Goal: Task Accomplishment & Management: Manage account settings

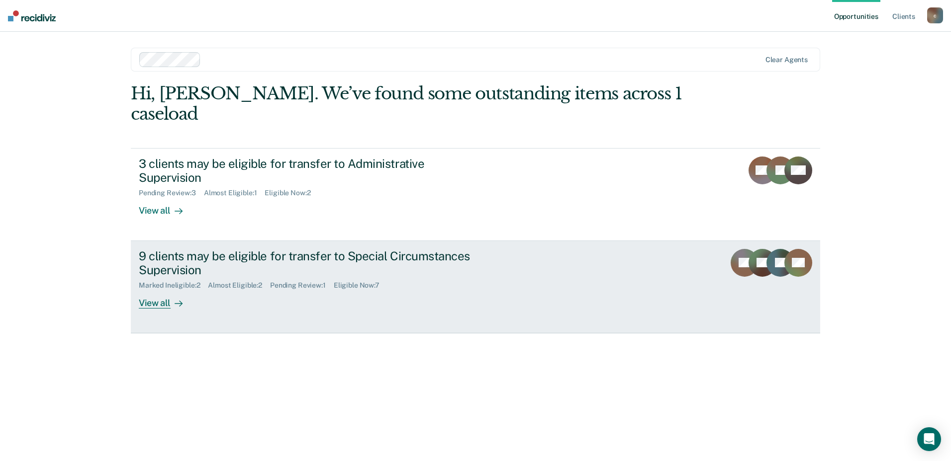
click at [149, 290] on div "View all" at bounding box center [167, 299] width 56 height 19
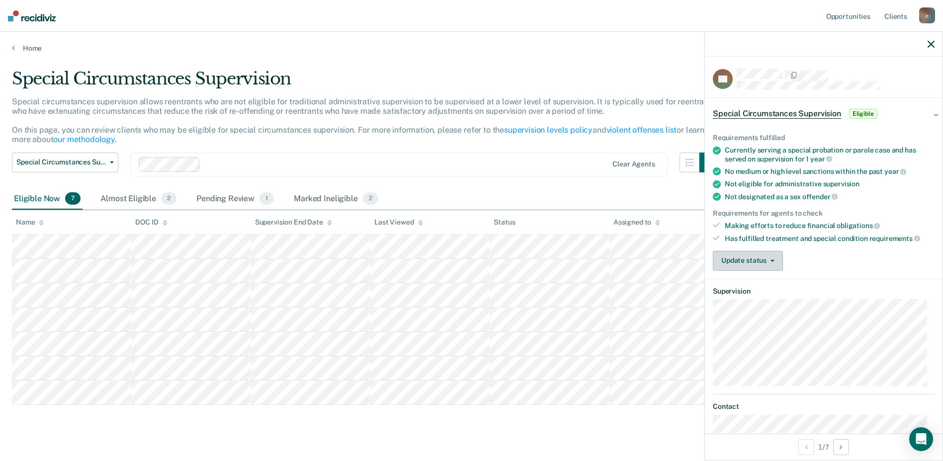
click at [758, 261] on button "Update status" at bounding box center [748, 261] width 70 height 20
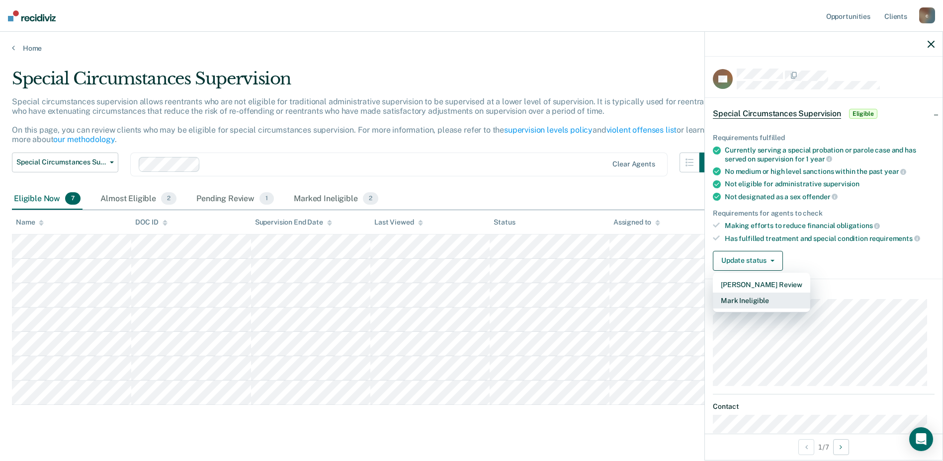
click at [742, 300] on button "Mark Ineligible" at bounding box center [761, 301] width 97 height 16
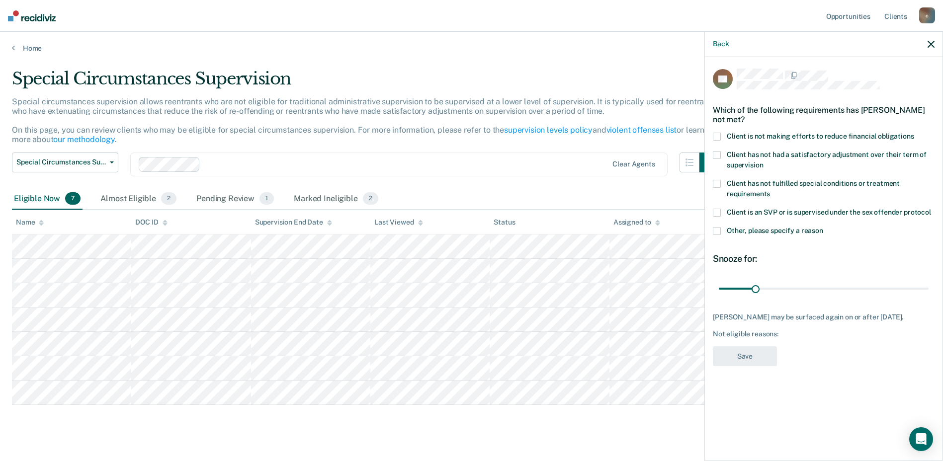
click at [720, 135] on span at bounding box center [717, 137] width 8 height 8
click at [737, 353] on button "Save" at bounding box center [745, 357] width 64 height 20
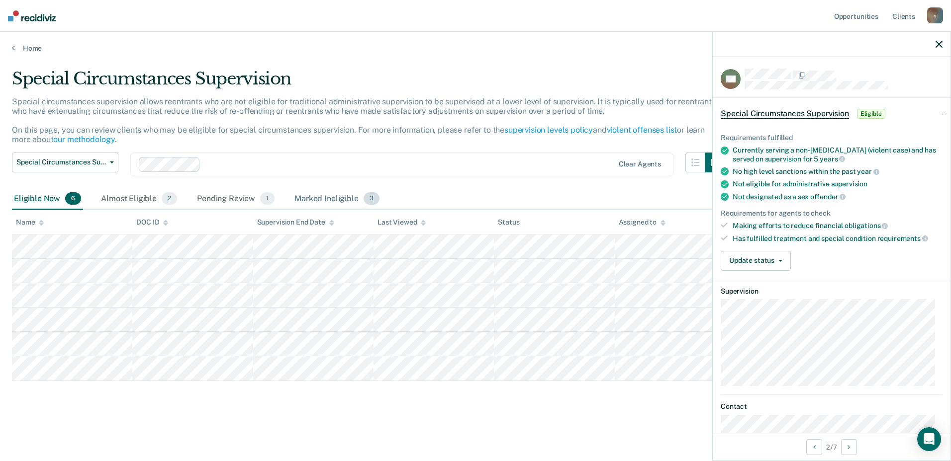
click at [328, 197] on div "Marked Ineligible 3" at bounding box center [336, 199] width 89 height 22
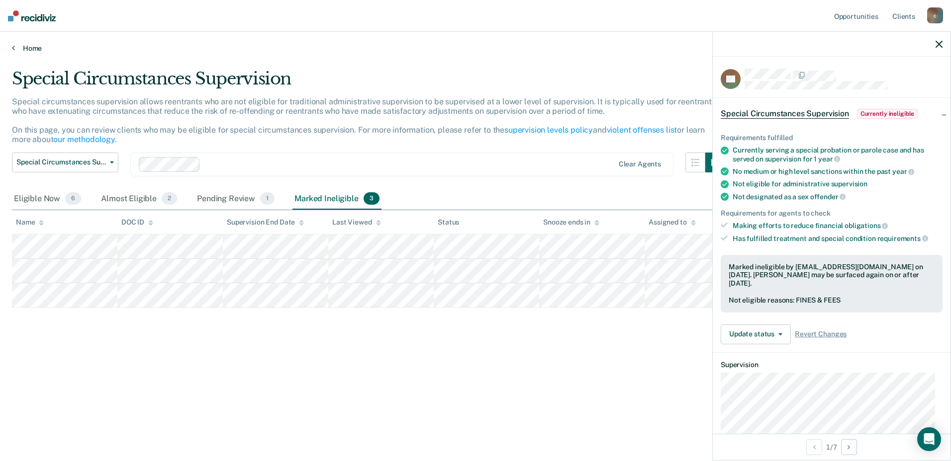
click at [31, 50] on link "Home" at bounding box center [475, 48] width 927 height 9
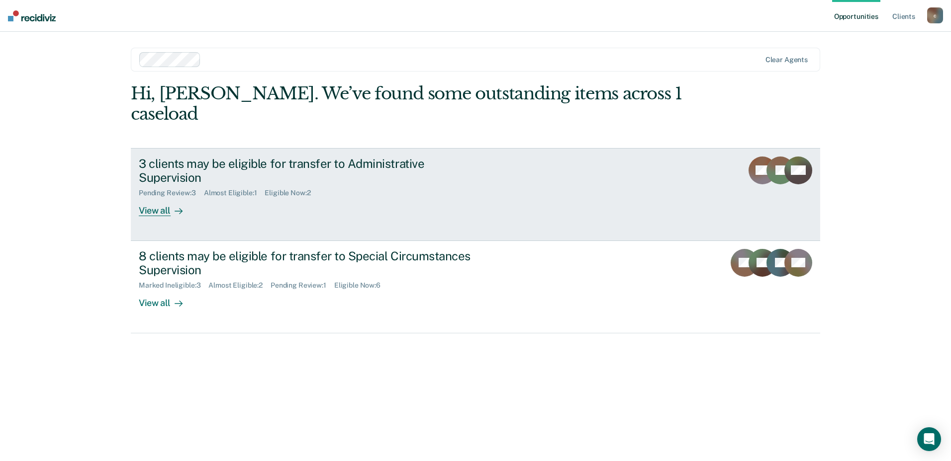
click at [205, 157] on div "3 clients may be eligible for transfer to Administrative Supervision" at bounding box center [313, 171] width 349 height 29
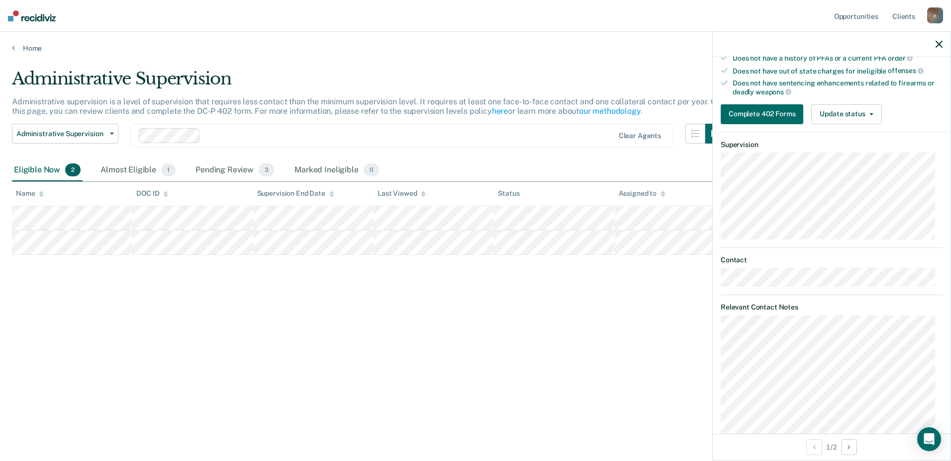
scroll to position [241, 0]
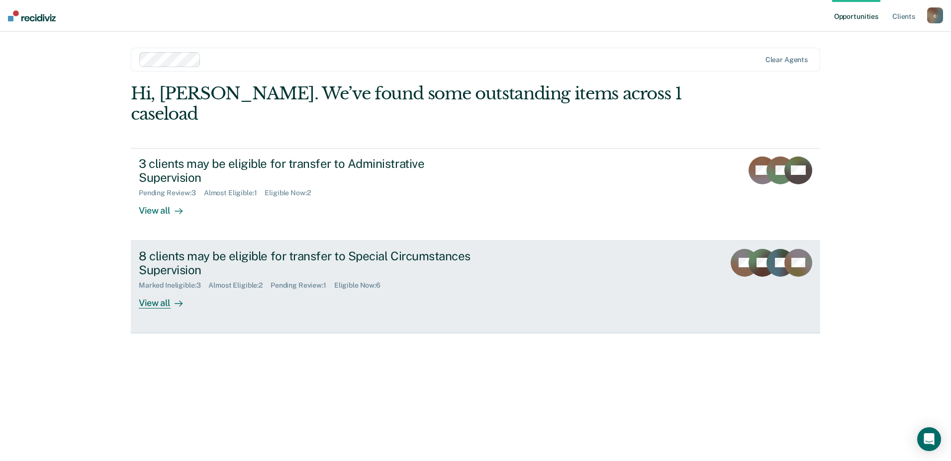
click at [177, 249] on div "8 clients may be eligible for transfer to Special Circumstances Supervision" at bounding box center [313, 263] width 349 height 29
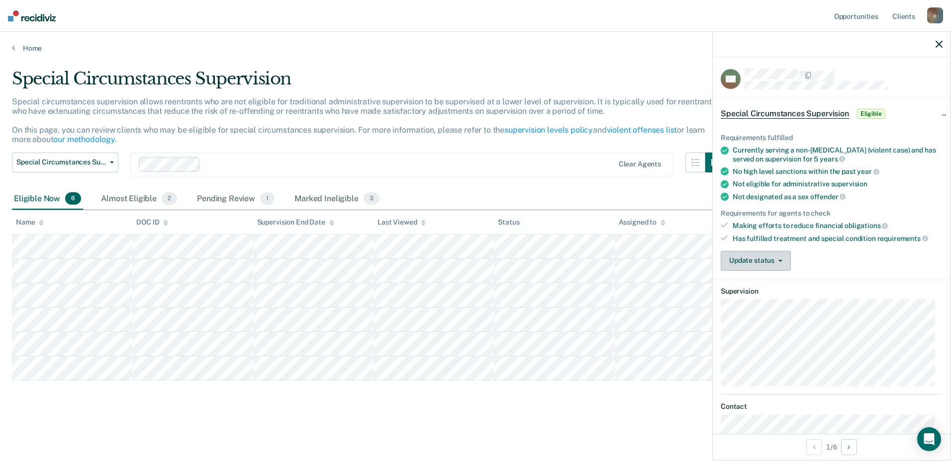
click at [782, 259] on button "Update status" at bounding box center [755, 261] width 70 height 20
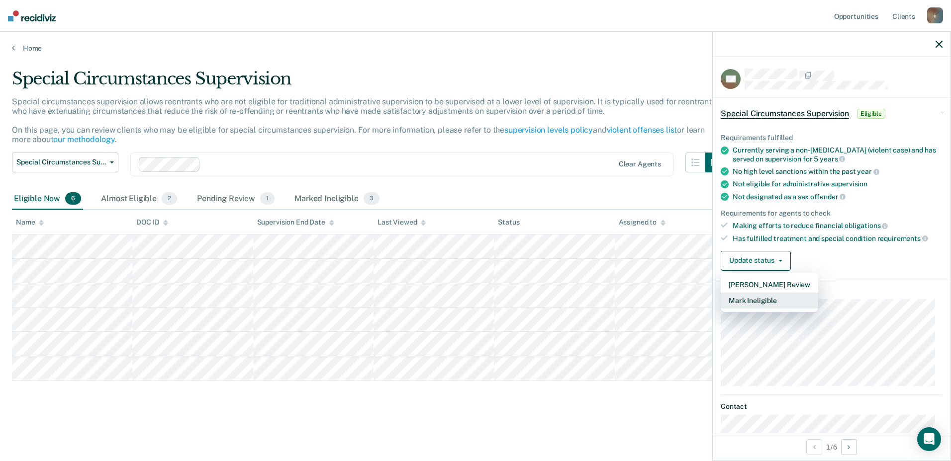
click at [758, 304] on button "Mark Ineligible" at bounding box center [768, 301] width 97 height 16
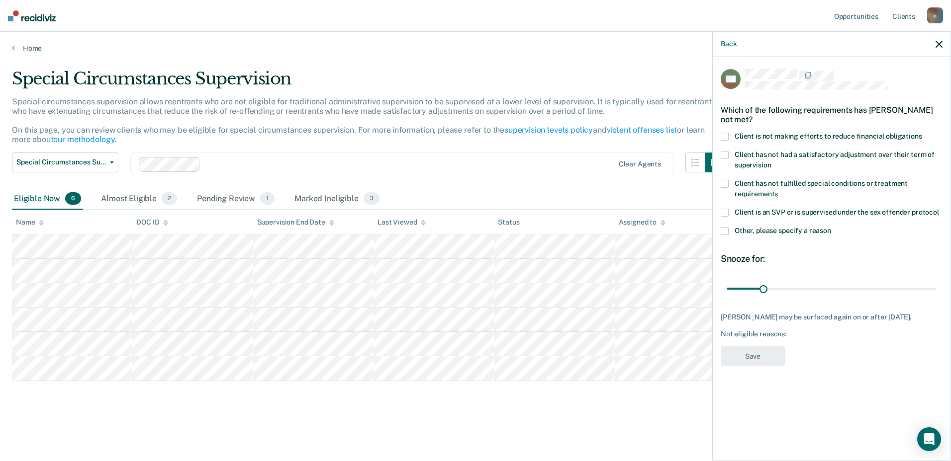
click at [722, 137] on span at bounding box center [724, 137] width 8 height 8
click at [737, 351] on button "Save" at bounding box center [752, 357] width 64 height 20
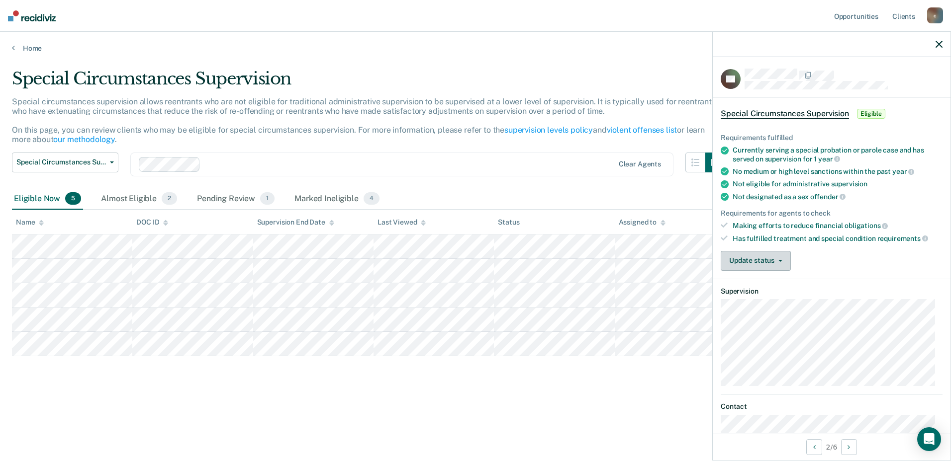
click at [758, 260] on button "Update status" at bounding box center [755, 261] width 70 height 20
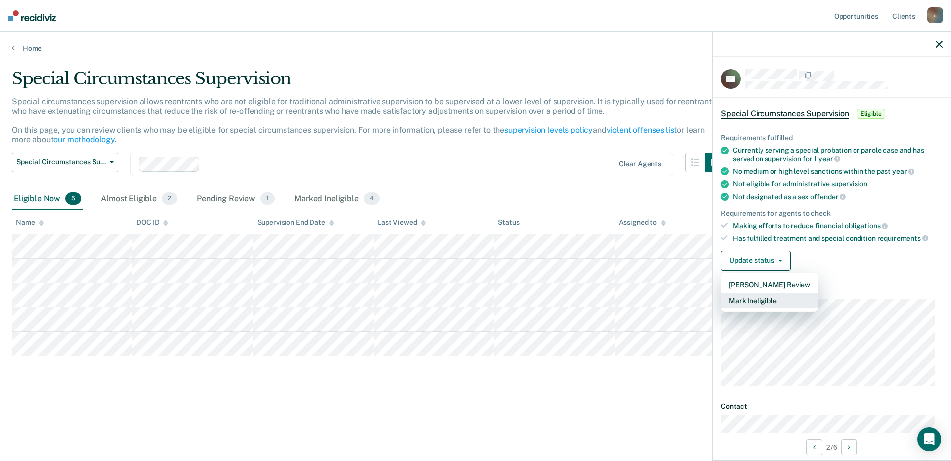
click at [750, 301] on button "Mark Ineligible" at bounding box center [768, 301] width 97 height 16
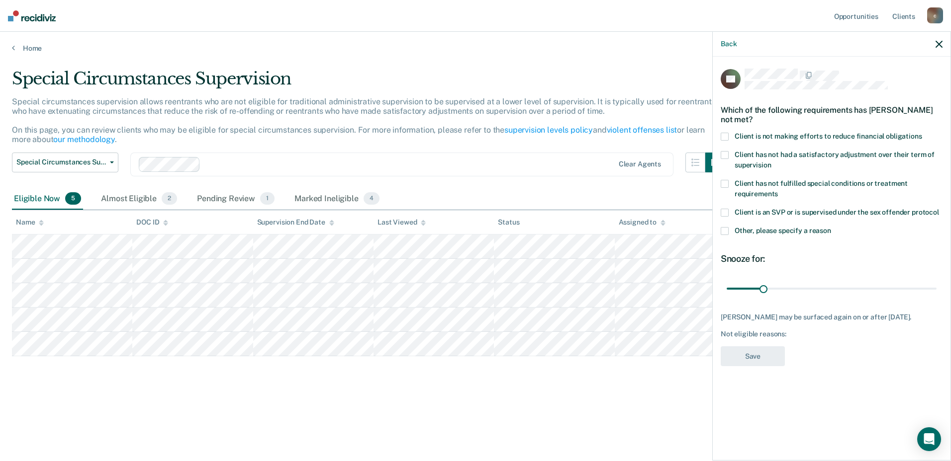
click at [723, 230] on span at bounding box center [724, 231] width 8 height 8
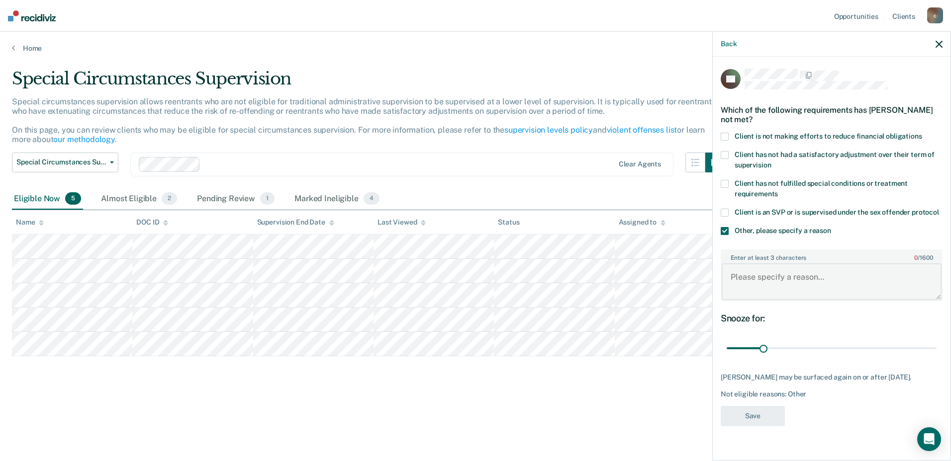
click at [761, 276] on textarea "Enter at least 3 characters 0 / 1600" at bounding box center [831, 282] width 220 height 37
type textarea "just started his sentence with the board"
click at [752, 410] on button "Save" at bounding box center [752, 416] width 64 height 20
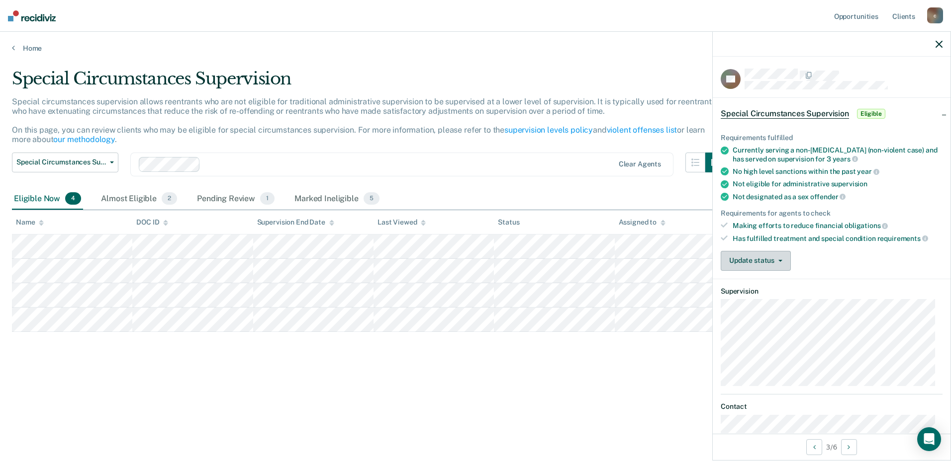
click at [783, 257] on button "Update status" at bounding box center [755, 261] width 70 height 20
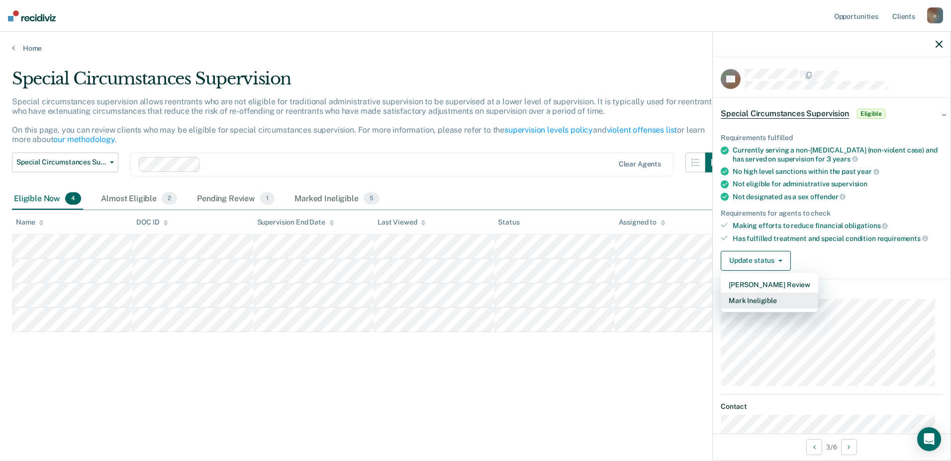
click at [748, 306] on button "Mark Ineligible" at bounding box center [768, 301] width 97 height 16
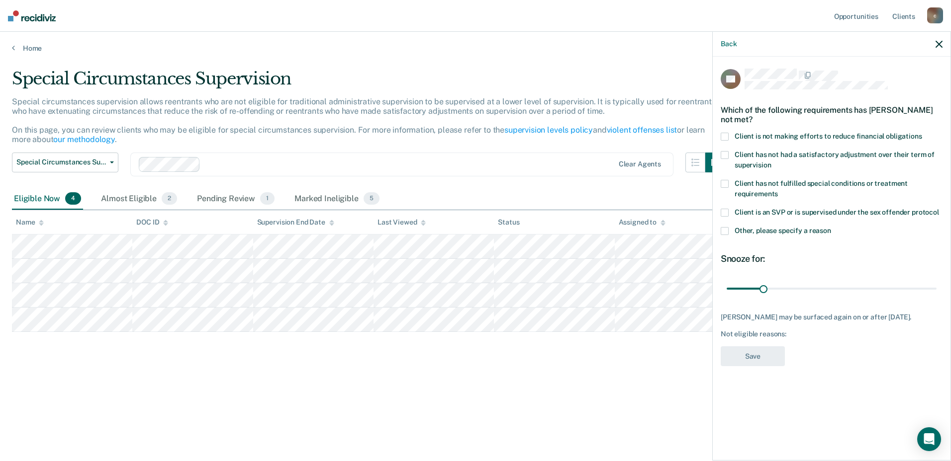
click at [722, 229] on span at bounding box center [724, 231] width 8 height 8
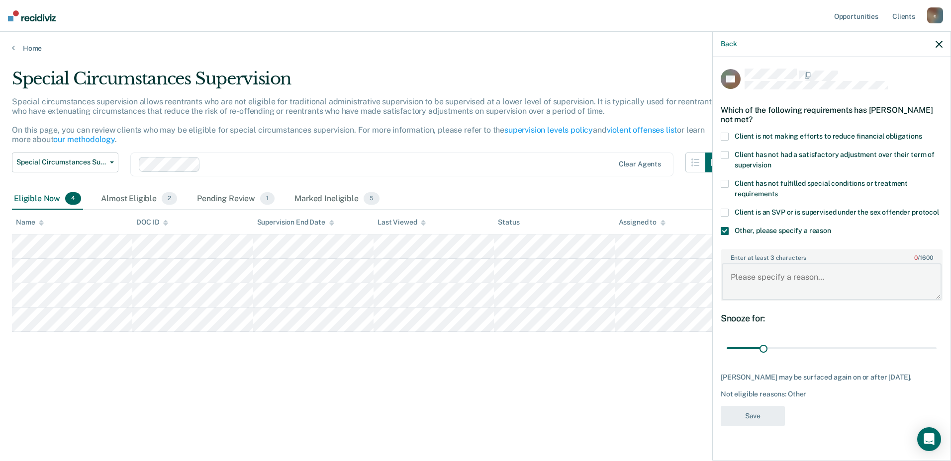
click at [749, 275] on textarea "Enter at least 3 characters 0 / 1600" at bounding box center [831, 282] width 220 height 37
type textarea "his charge is violent...homicide by vehicle while dui"
click at [761, 420] on button "Save" at bounding box center [752, 416] width 64 height 20
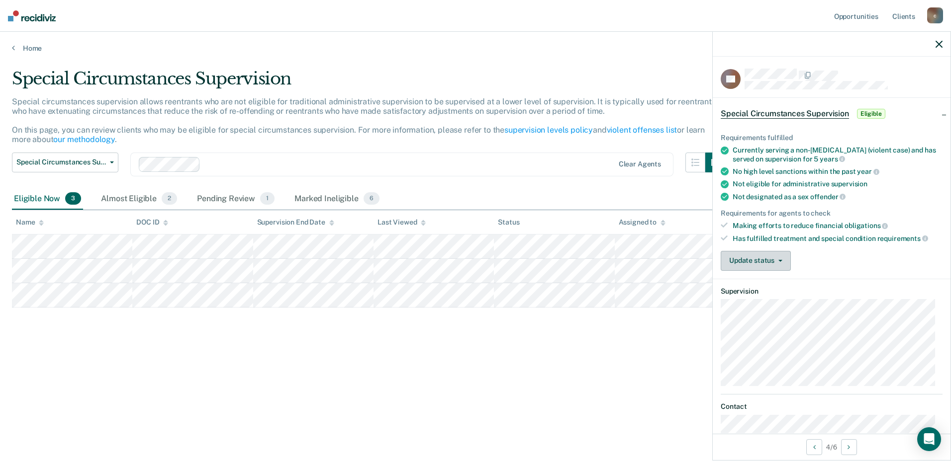
click at [778, 258] on button "Update status" at bounding box center [755, 261] width 70 height 20
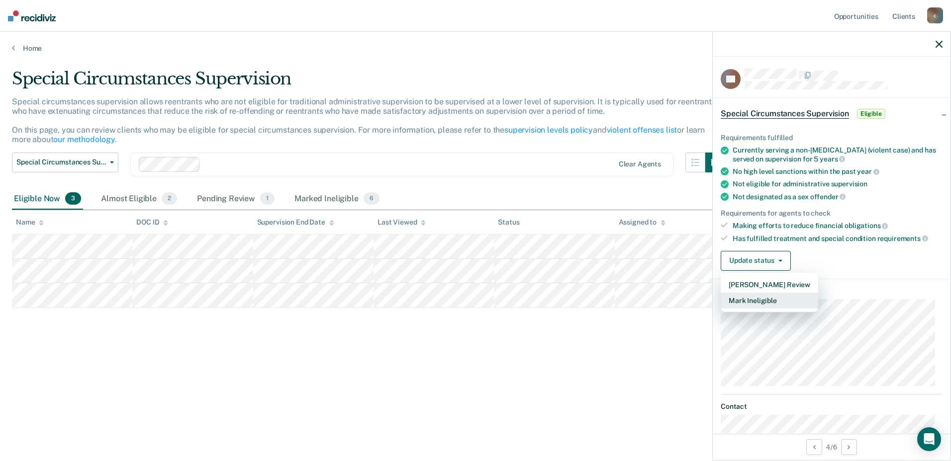
click at [744, 300] on button "Mark Ineligible" at bounding box center [768, 301] width 97 height 16
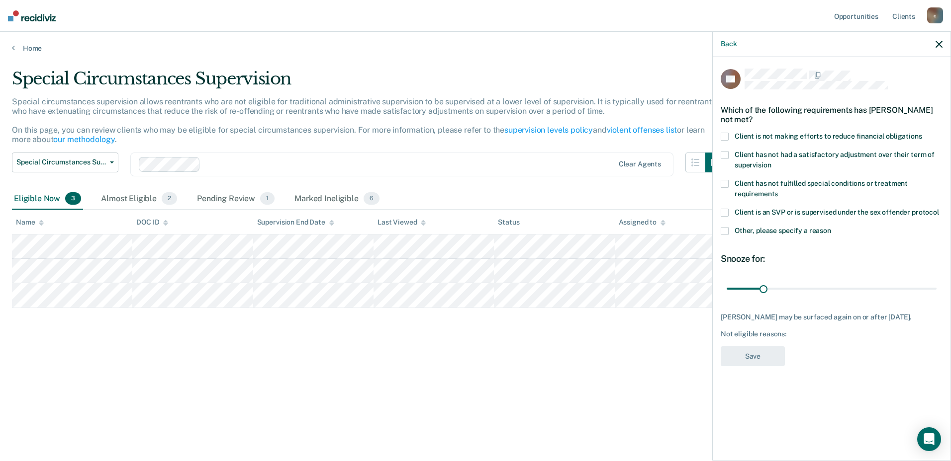
click at [726, 232] on span at bounding box center [724, 231] width 8 height 8
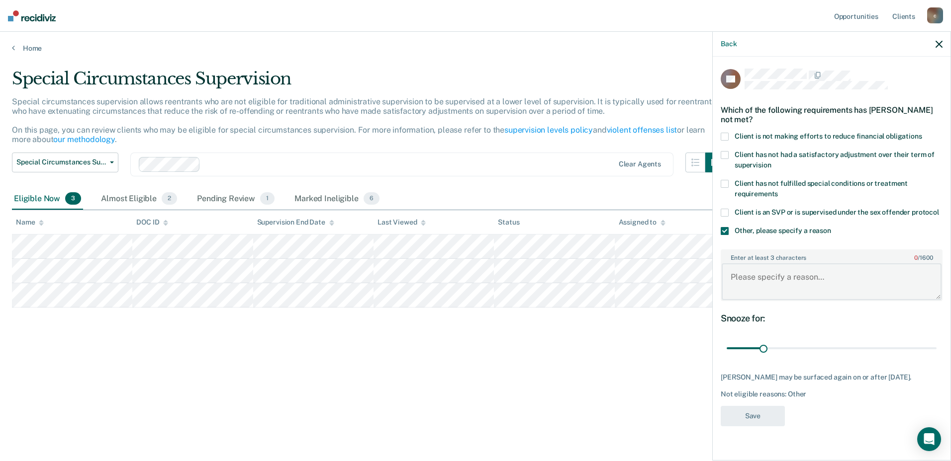
click at [734, 274] on textarea "Enter at least 3 characters 0 / 1600" at bounding box center [831, 282] width 220 height 37
type textarea "client has some mental health issues and can benefit from extra supervision"
click at [721, 424] on button "Save" at bounding box center [752, 416] width 64 height 20
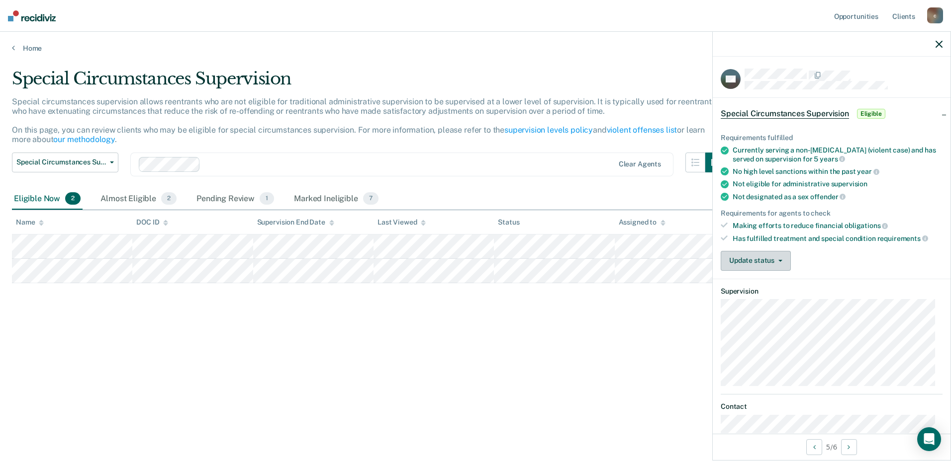
click at [729, 260] on button "Update status" at bounding box center [755, 261] width 70 height 20
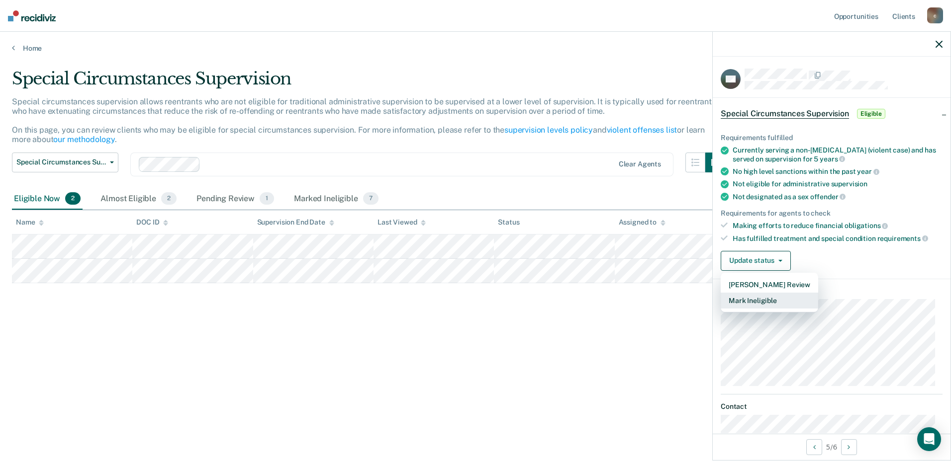
click at [744, 299] on button "Mark Ineligible" at bounding box center [768, 301] width 97 height 16
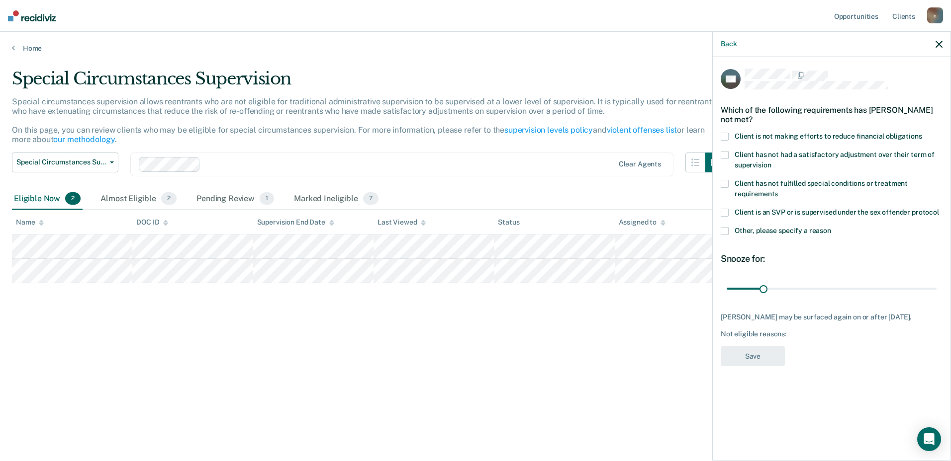
click at [722, 138] on span at bounding box center [724, 137] width 8 height 8
click at [739, 351] on button "Save" at bounding box center [752, 357] width 64 height 20
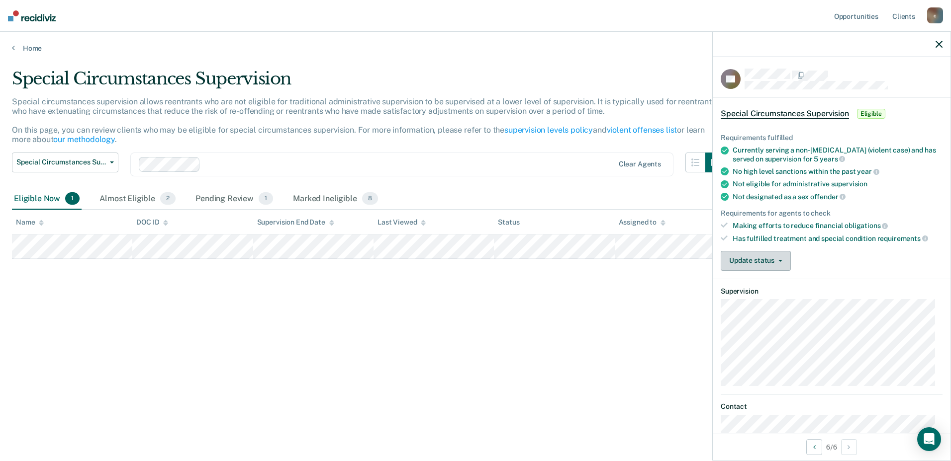
click at [775, 258] on button "Update status" at bounding box center [755, 261] width 70 height 20
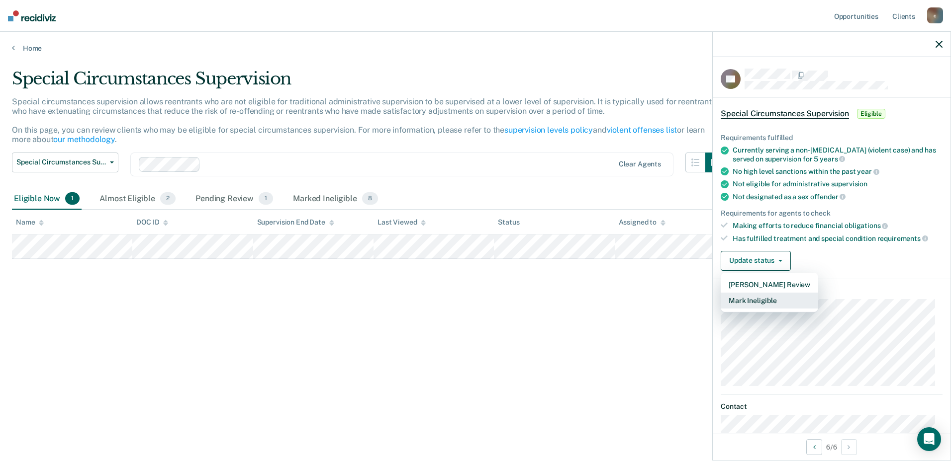
click at [757, 300] on button "Mark Ineligible" at bounding box center [768, 301] width 97 height 16
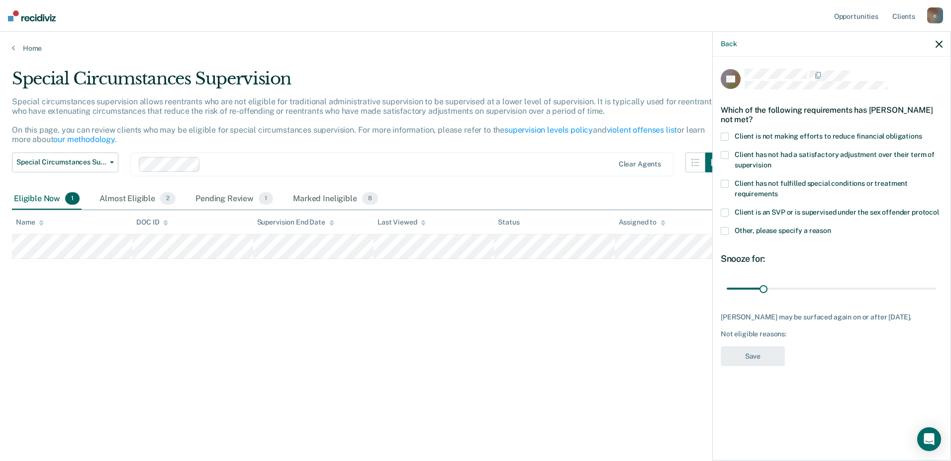
click at [727, 133] on span at bounding box center [724, 137] width 8 height 8
drag, startPoint x: 764, startPoint y: 286, endPoint x: 797, endPoint y: 282, distance: 33.0
type input "60"
click at [797, 282] on input "range" at bounding box center [831, 288] width 210 height 17
click at [752, 359] on button "Save" at bounding box center [752, 357] width 64 height 20
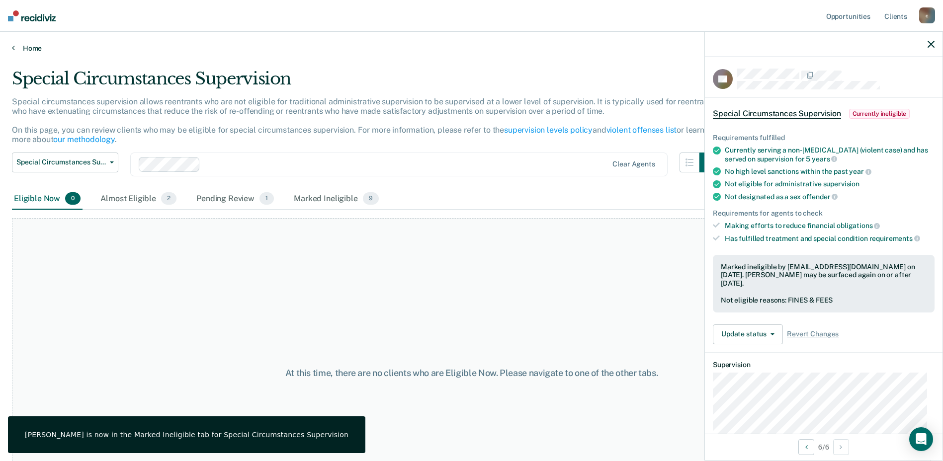
click at [26, 48] on link "Home" at bounding box center [471, 48] width 919 height 9
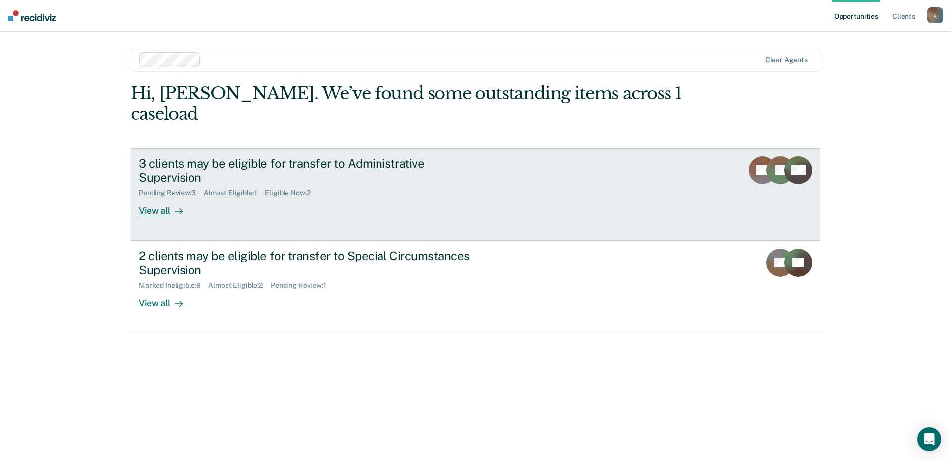
click at [242, 157] on div "3 clients may be eligible for transfer to Administrative Supervision" at bounding box center [313, 171] width 349 height 29
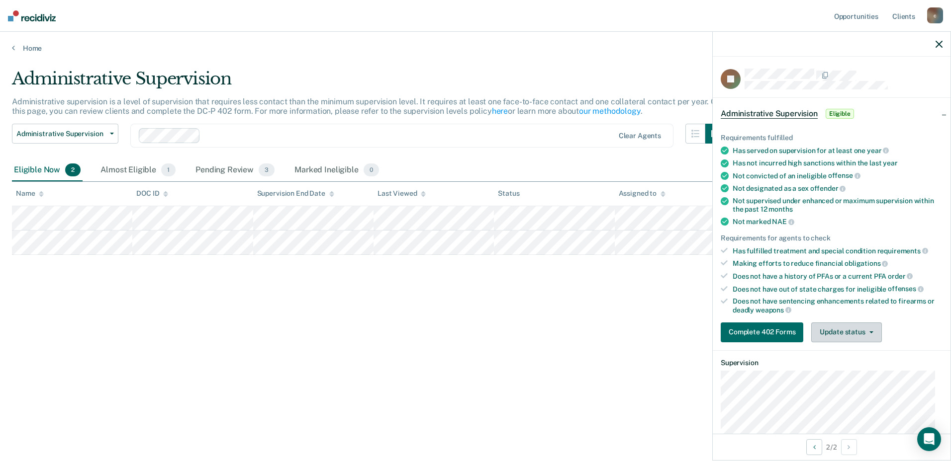
click at [829, 328] on button "Update status" at bounding box center [846, 333] width 70 height 20
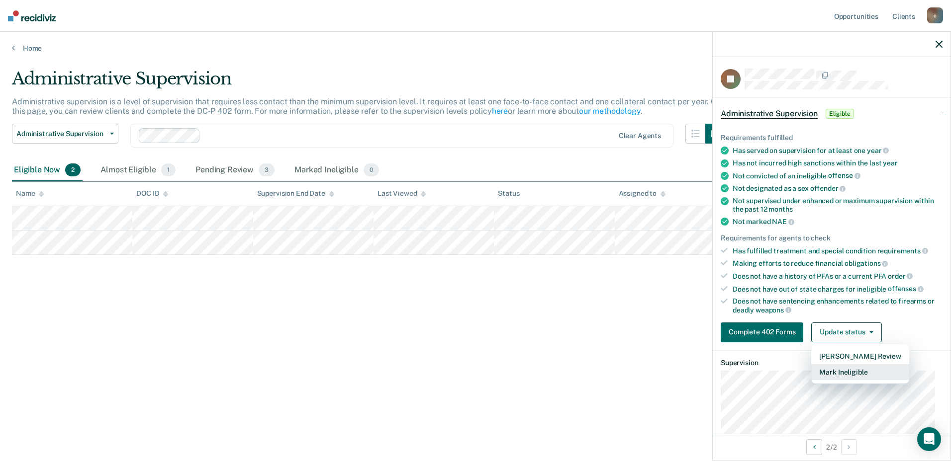
click at [837, 372] on button "Mark Ineligible" at bounding box center [859, 372] width 97 height 16
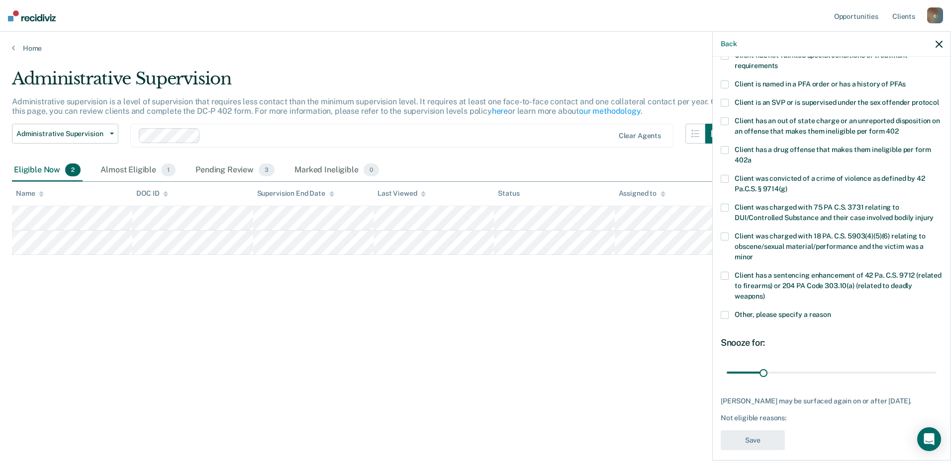
scroll to position [127, 0]
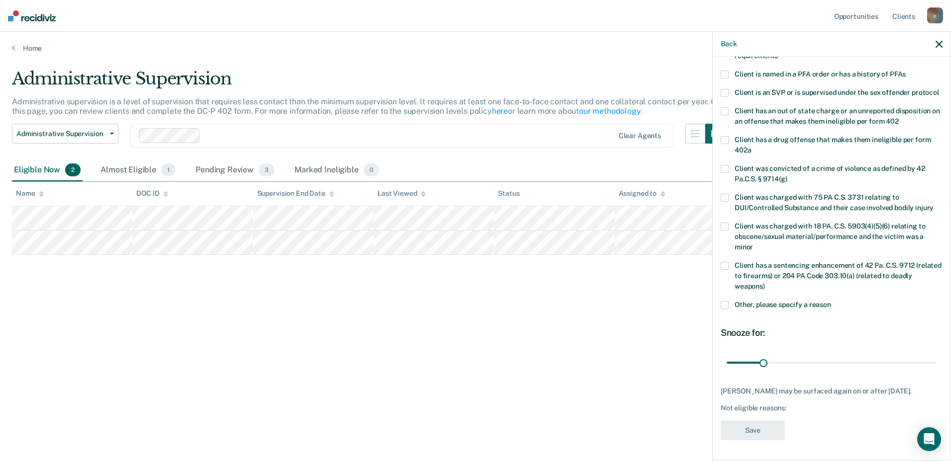
click at [724, 301] on span at bounding box center [724, 305] width 8 height 8
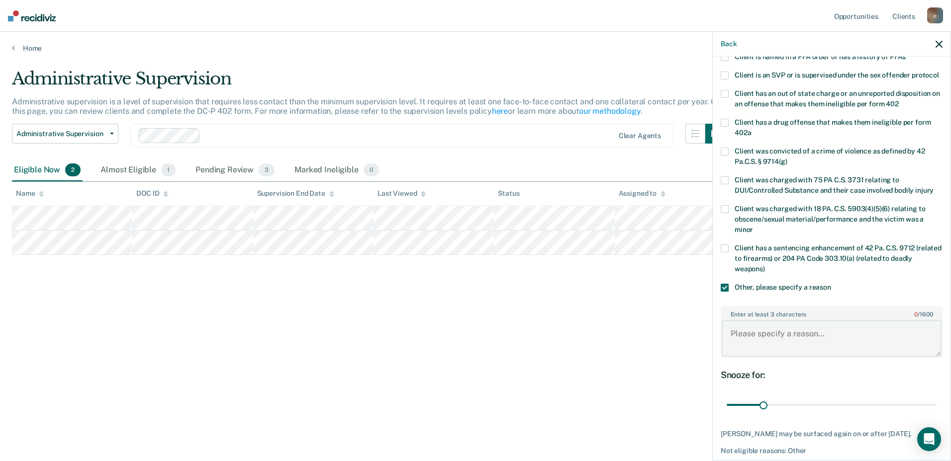
click at [745, 337] on textarea "Enter at least 3 characters 0 / 1600" at bounding box center [831, 338] width 220 height 37
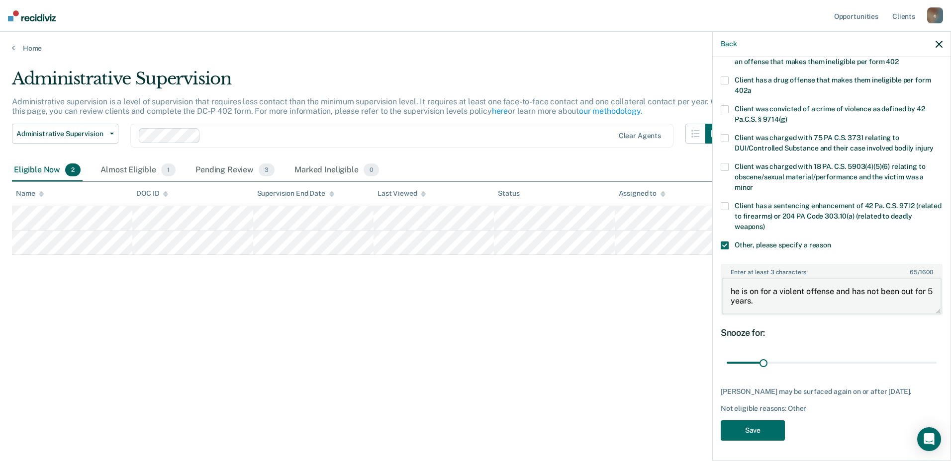
scroll to position [187, 0]
type textarea "he is on for a violent offense and has not been out for 5 years."
click at [734, 428] on button "Save" at bounding box center [752, 431] width 64 height 20
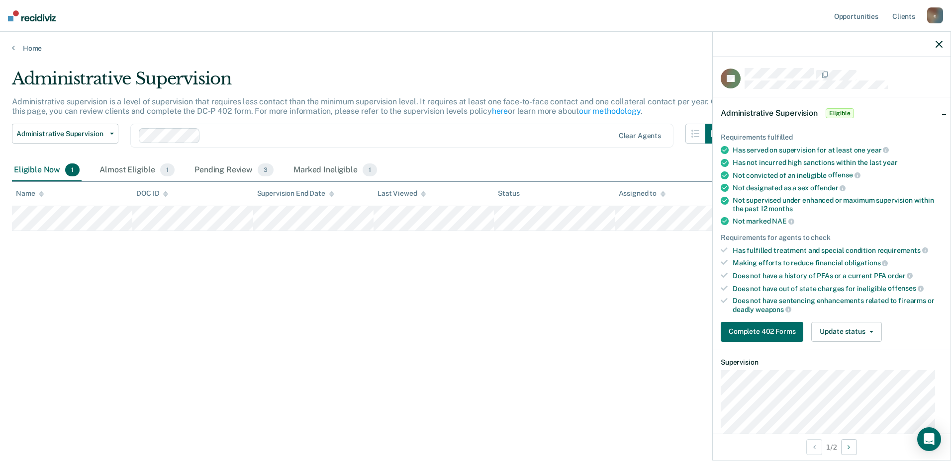
scroll to position [0, 0]
click at [832, 332] on button "Update status" at bounding box center [846, 333] width 70 height 20
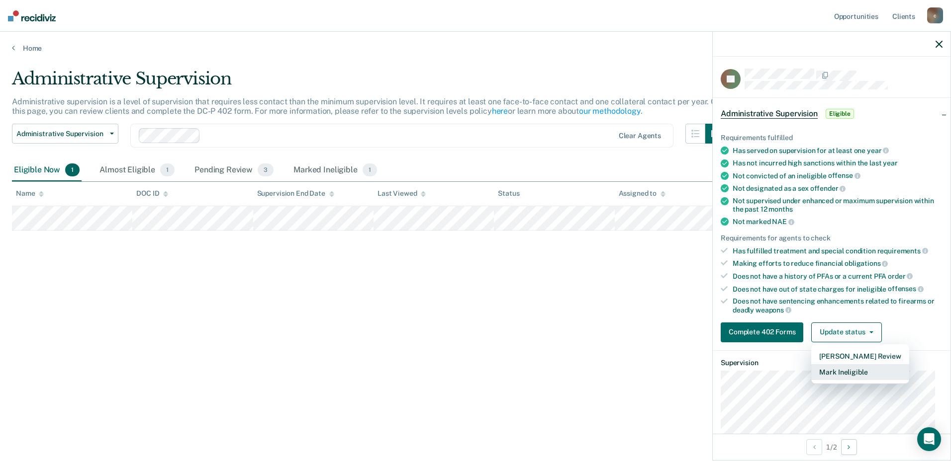
click at [829, 370] on button "Mark Ineligible" at bounding box center [859, 372] width 97 height 16
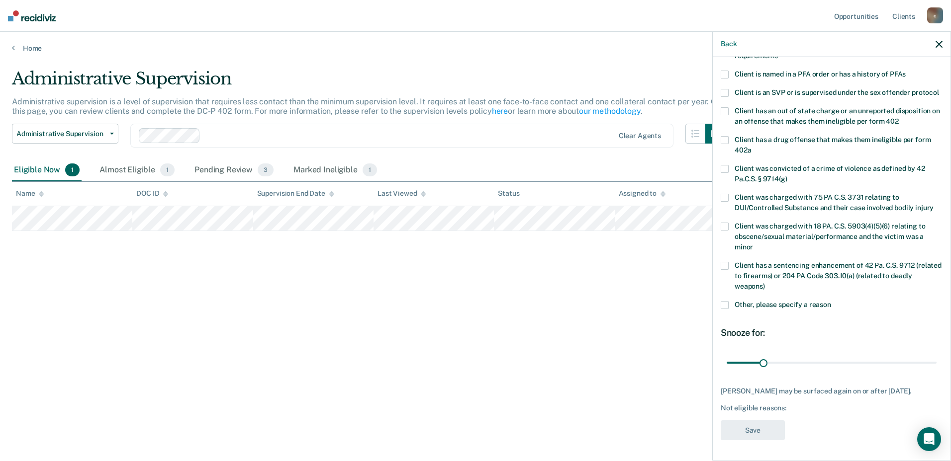
scroll to position [127, 0]
click at [724, 301] on span at bounding box center [724, 305] width 8 height 8
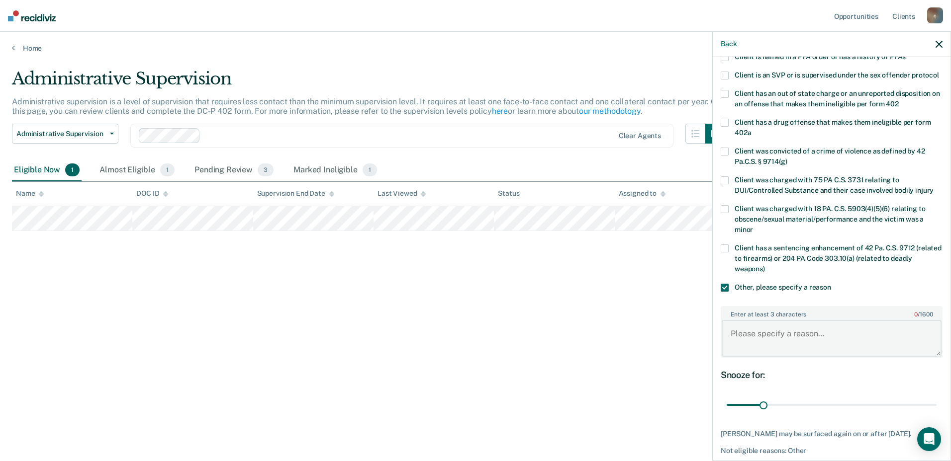
click at [740, 339] on textarea "Enter at least 3 characters 0 / 1600" at bounding box center [831, 338] width 220 height 37
type textarea "h"
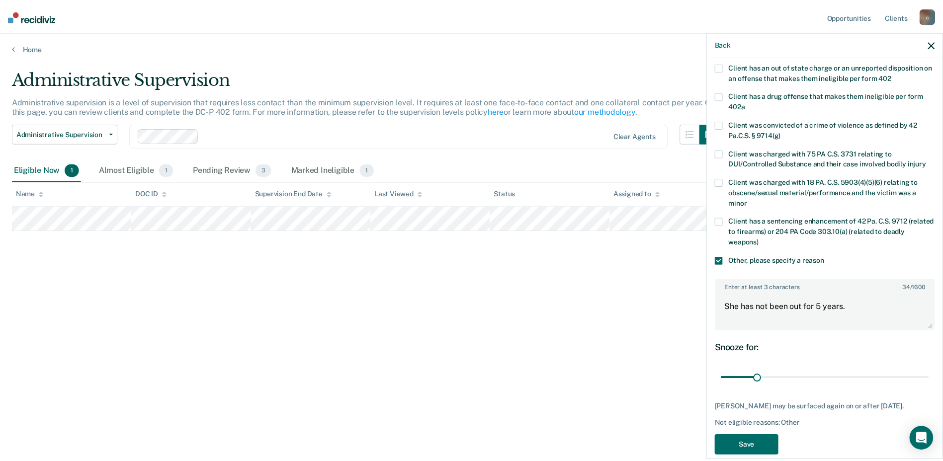
scroll to position [187, 0]
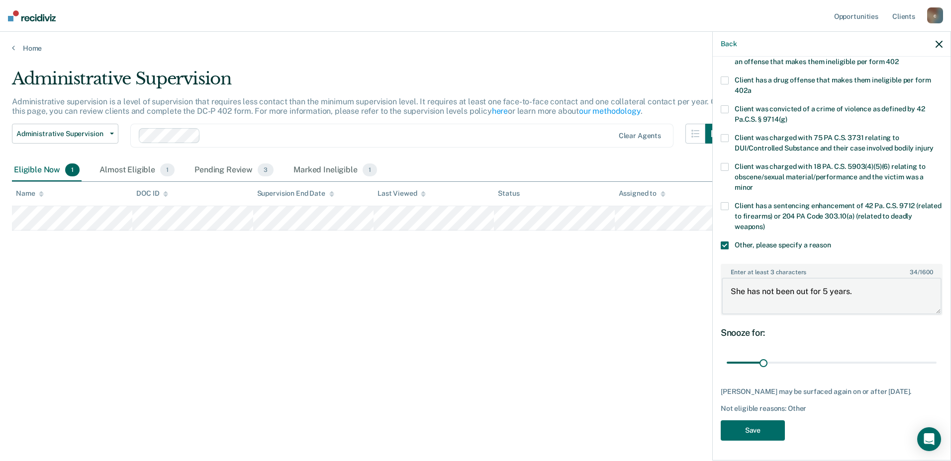
click at [826, 280] on textarea "She has not been out for 5 years." at bounding box center [831, 296] width 220 height 37
type textarea "She has not been out for 3 years."
click at [737, 431] on button "Save" at bounding box center [752, 431] width 64 height 20
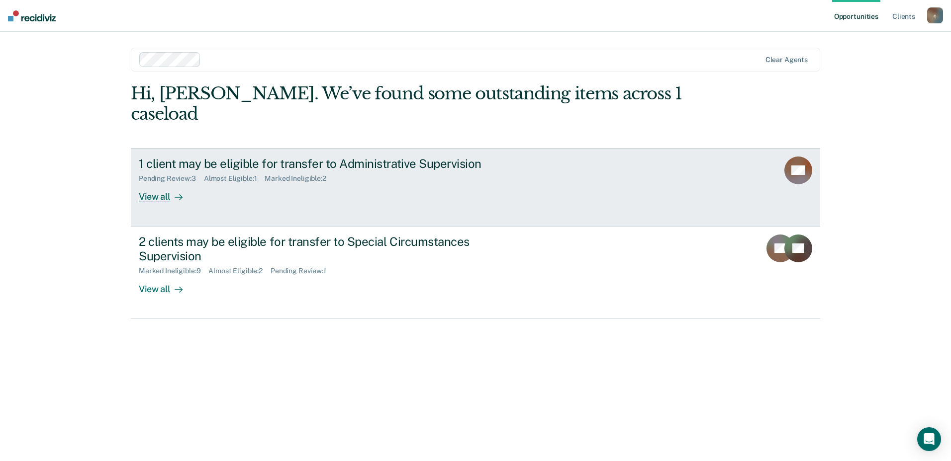
click at [318, 175] on div "Marked Ineligible : 2" at bounding box center [299, 179] width 69 height 8
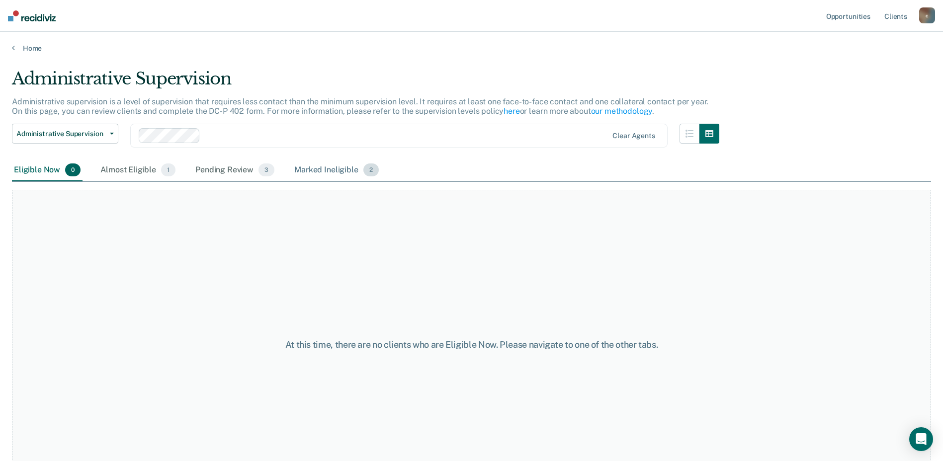
click at [307, 171] on div "Marked Ineligible 2" at bounding box center [336, 171] width 89 height 22
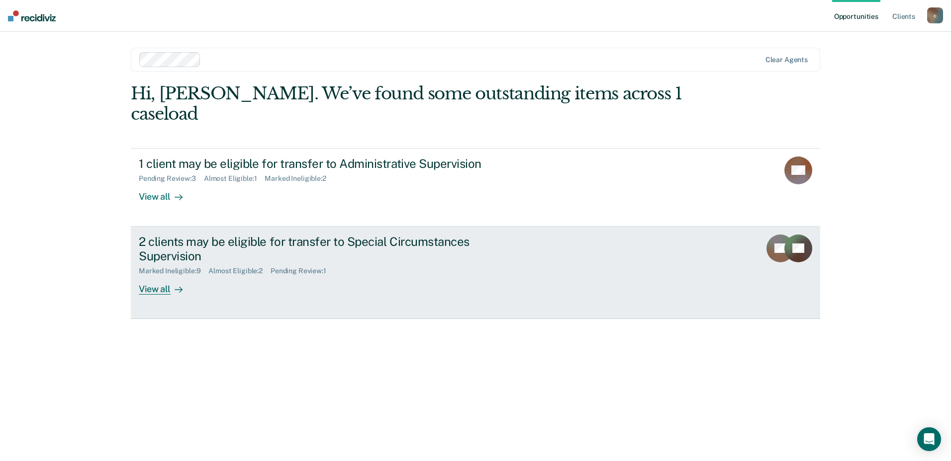
click at [162, 275] on div "View all" at bounding box center [167, 284] width 56 height 19
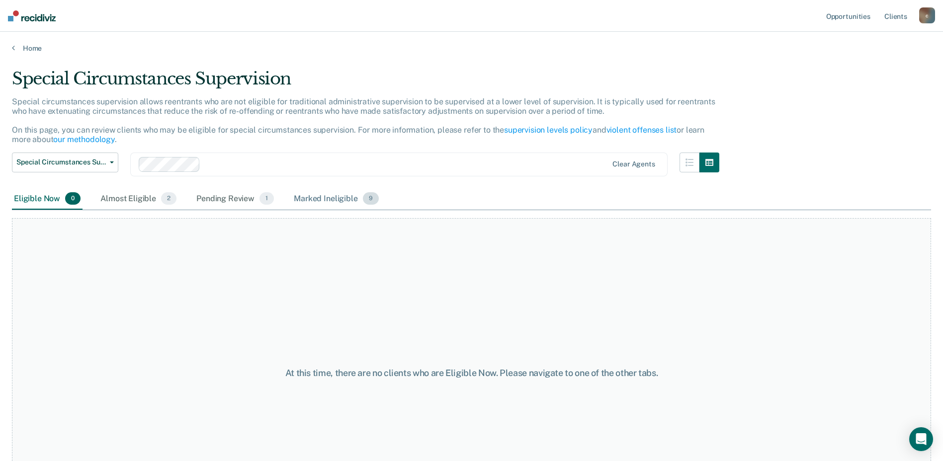
click at [347, 201] on div "Marked Ineligible 9" at bounding box center [336, 199] width 89 height 22
